Goal: Task Accomplishment & Management: Manage account settings

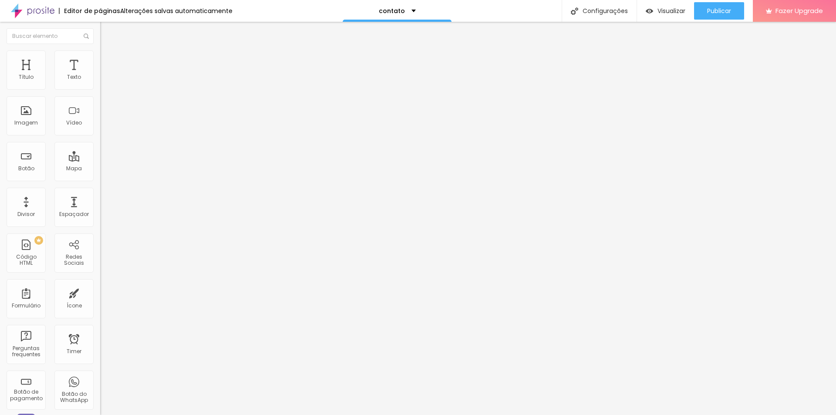
click at [706, 16] on button "Publicar" at bounding box center [719, 10] width 50 height 17
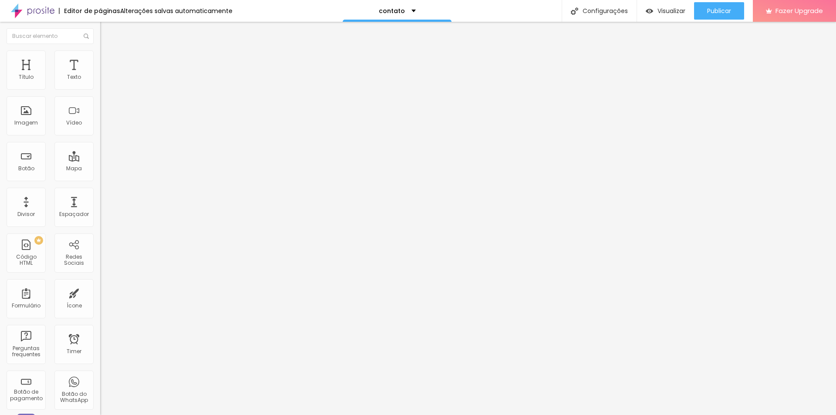
click at [152, 415] on div at bounding box center [418, 420] width 836 height 0
click at [651, 10] on img "button" at bounding box center [649, 10] width 7 height 7
click at [595, 14] on div "Configurações" at bounding box center [599, 11] width 75 height 22
click at [17, 127] on div "Imagem" at bounding box center [26, 115] width 39 height 39
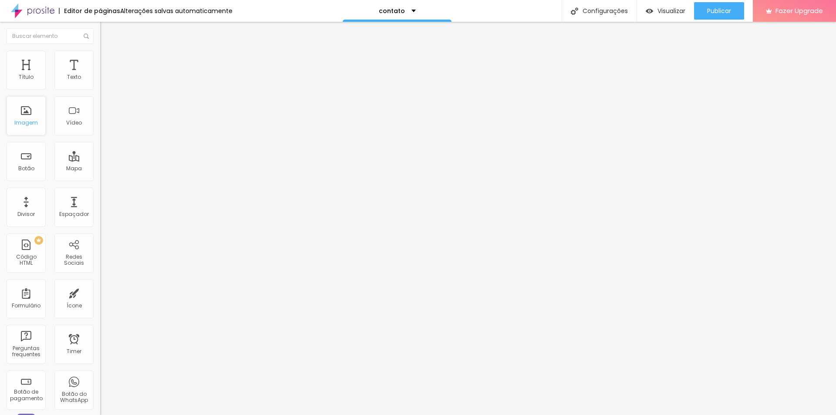
click at [27, 125] on div "Imagem" at bounding box center [26, 123] width 24 height 6
click at [66, 134] on div "Vídeo" at bounding box center [73, 115] width 39 height 39
click at [28, 167] on div "Botão" at bounding box center [26, 169] width 16 height 6
click at [74, 265] on div "Redes Sociais" at bounding box center [74, 260] width 34 height 13
click at [616, 13] on div "Configurações" at bounding box center [599, 11] width 75 height 22
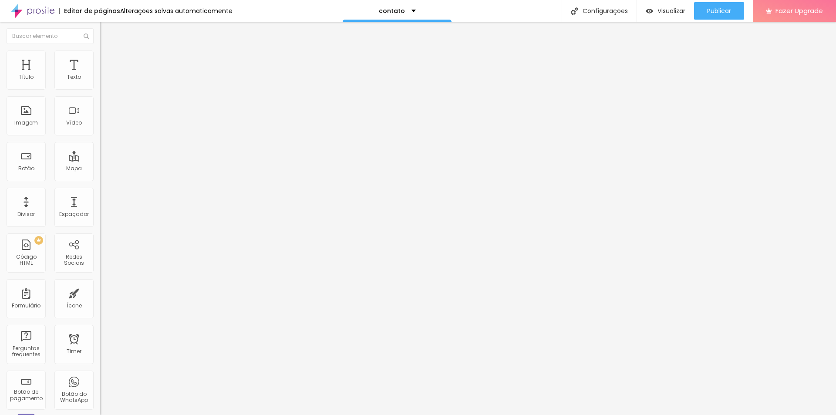
click at [671, 12] on span "Visualizar" at bounding box center [672, 10] width 28 height 7
